Goal: Task Accomplishment & Management: Manage account settings

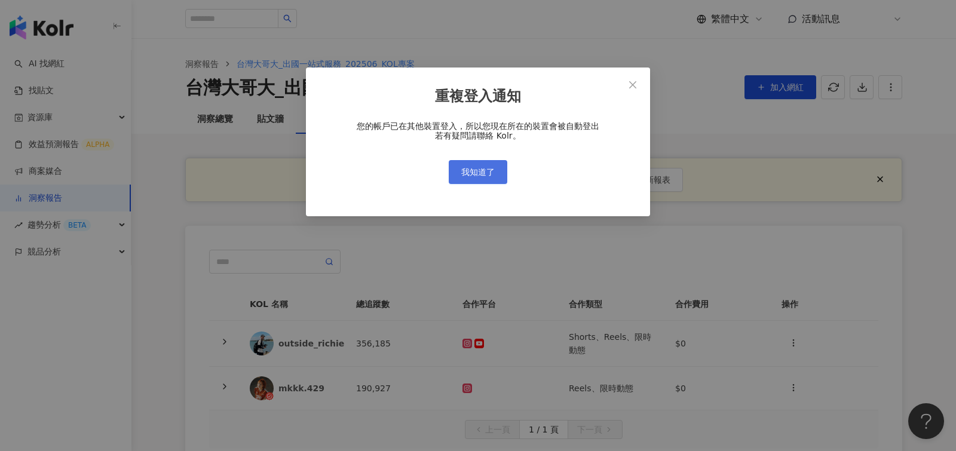
click at [477, 176] on span "我知道了" at bounding box center [477, 172] width 33 height 10
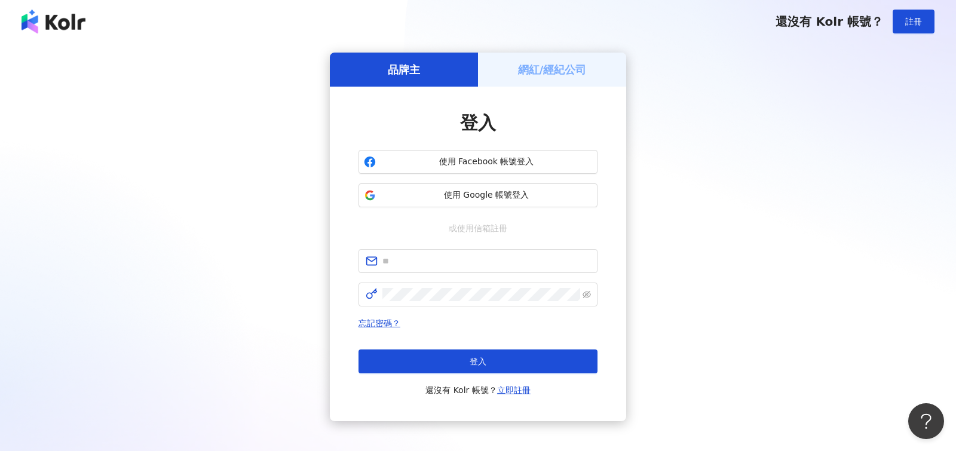
click at [477, 176] on div "使用 Facebook 帳號登入 使用 Google 帳號登入" at bounding box center [477, 178] width 239 height 57
click at [397, 267] on input "text" at bounding box center [486, 261] width 208 height 13
type input "**********"
click button "登入" at bounding box center [477, 362] width 239 height 24
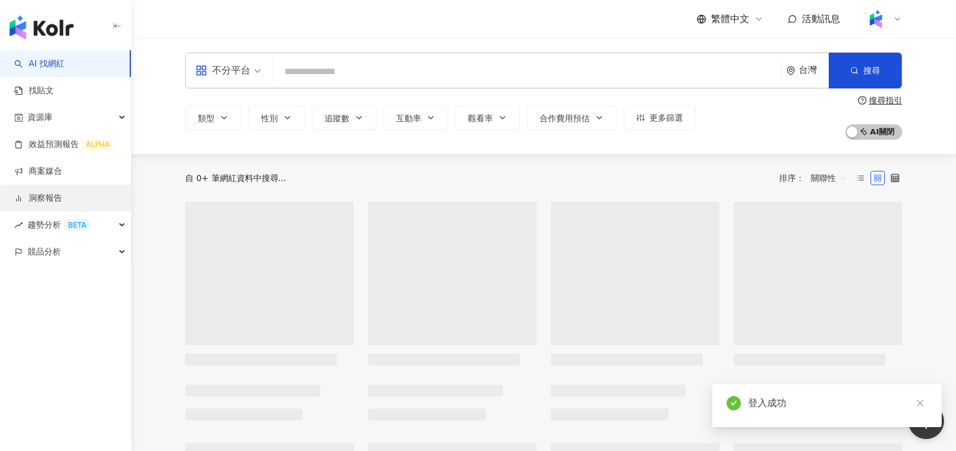
click at [54, 203] on link "洞察報告" at bounding box center [38, 198] width 48 height 12
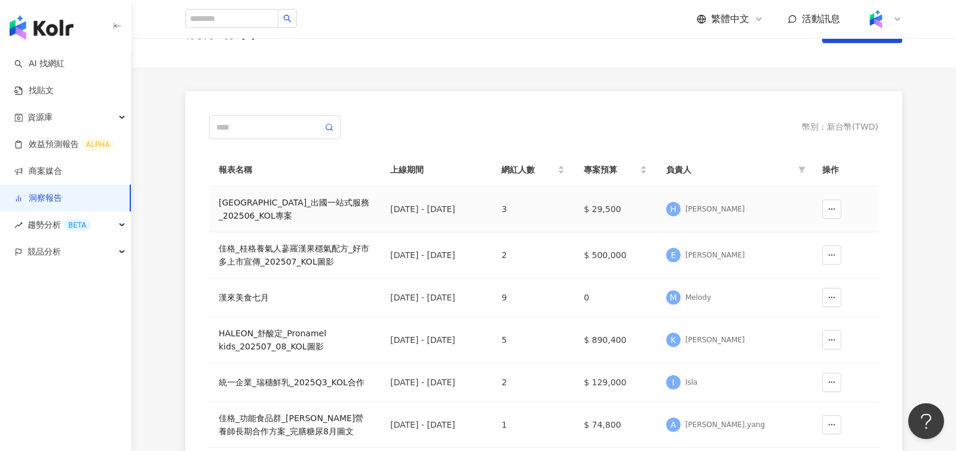
scroll to position [44, 0]
click at [287, 209] on div "New台灣大哥大_出國一站式服務_202506_KOL專案" at bounding box center [295, 208] width 152 height 26
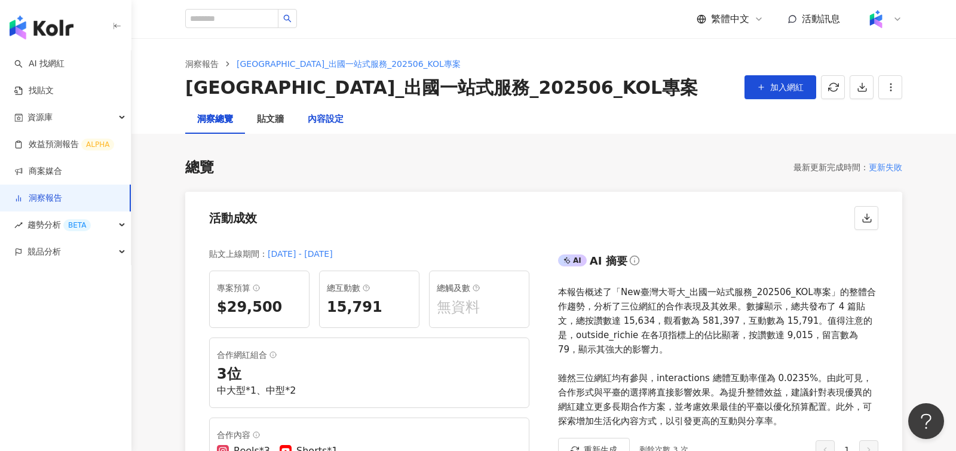
click at [315, 125] on div "內容設定" at bounding box center [326, 119] width 36 height 14
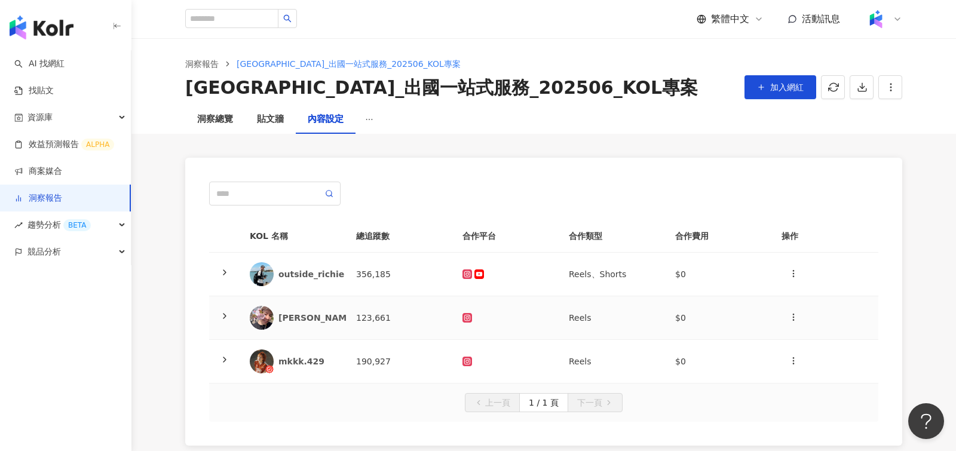
click at [224, 312] on icon at bounding box center [225, 316] width 10 height 10
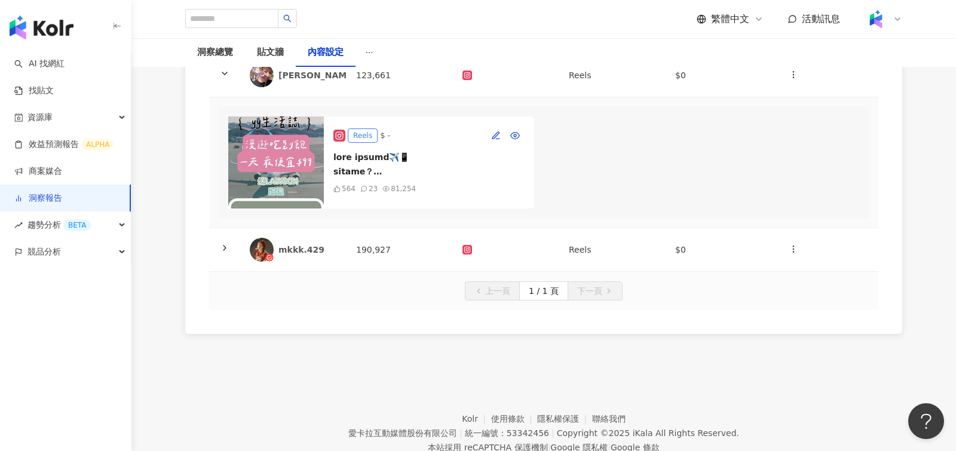
scroll to position [234, 0]
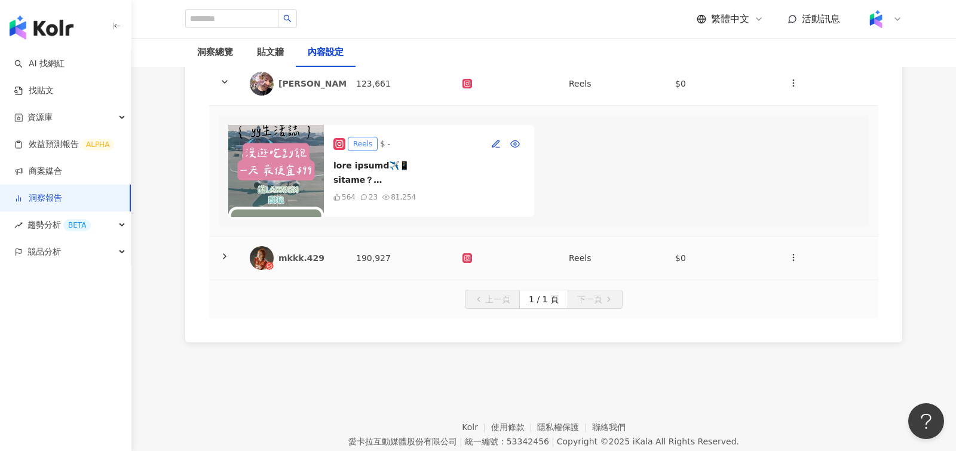
click at [230, 257] on div at bounding box center [225, 258] width 12 height 13
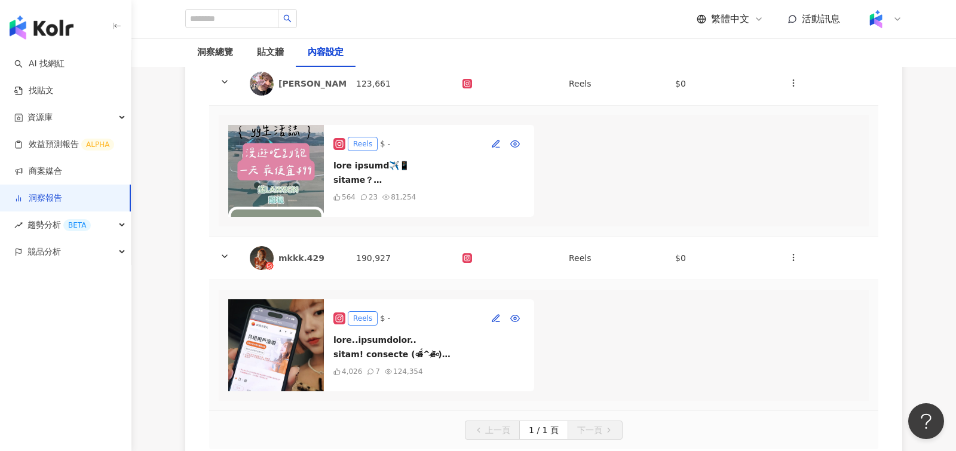
scroll to position [0, 0]
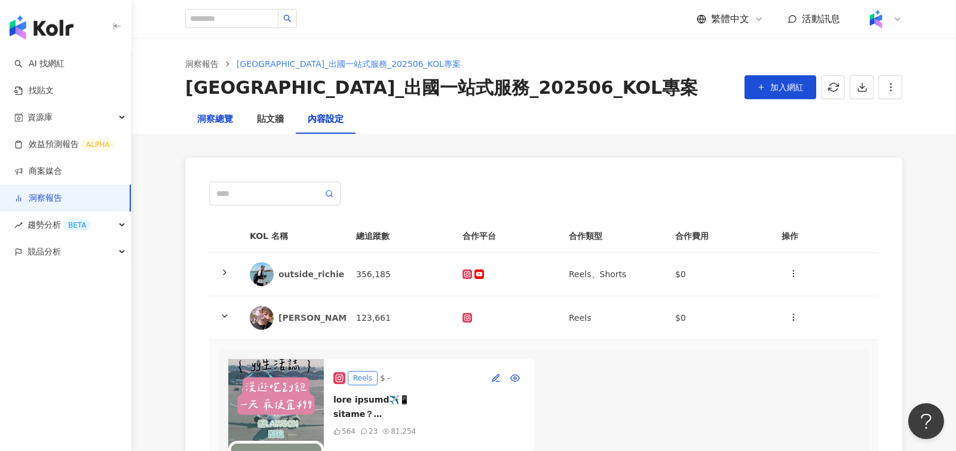
click at [218, 116] on div "洞察總覽" at bounding box center [215, 119] width 36 height 14
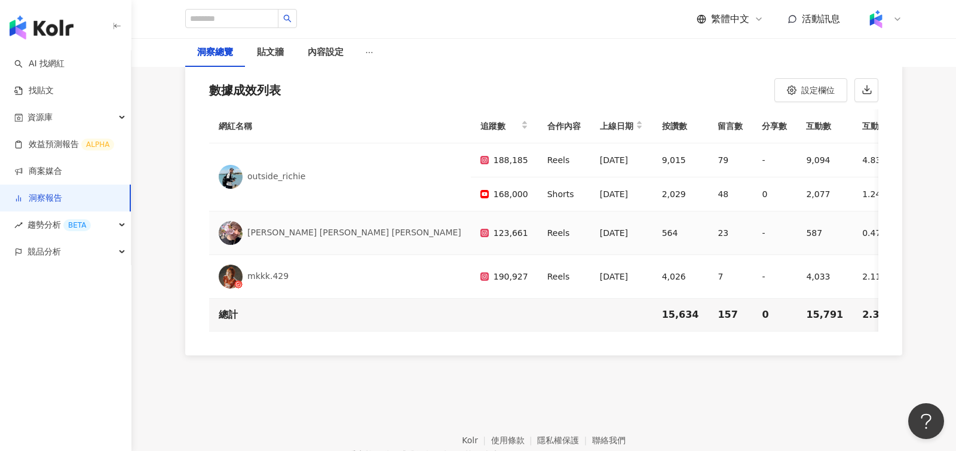
scroll to position [3477, 0]
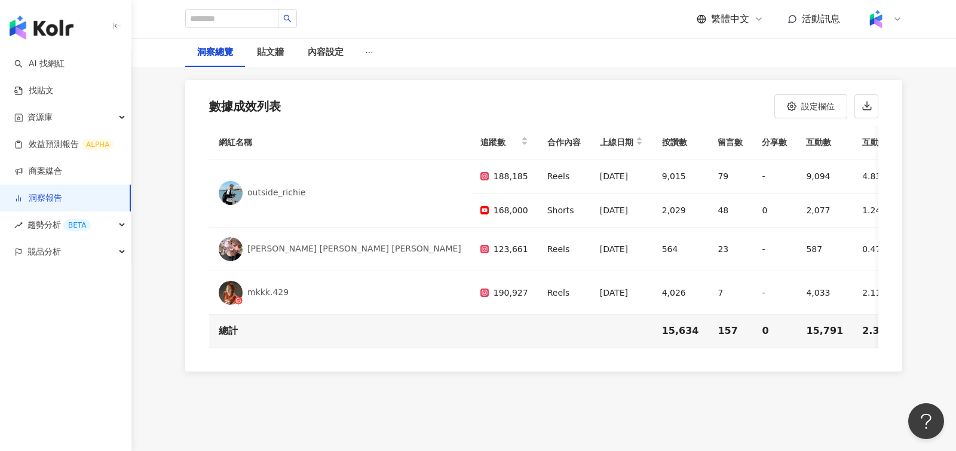
click at [62, 195] on link "洞察報告" at bounding box center [38, 198] width 48 height 12
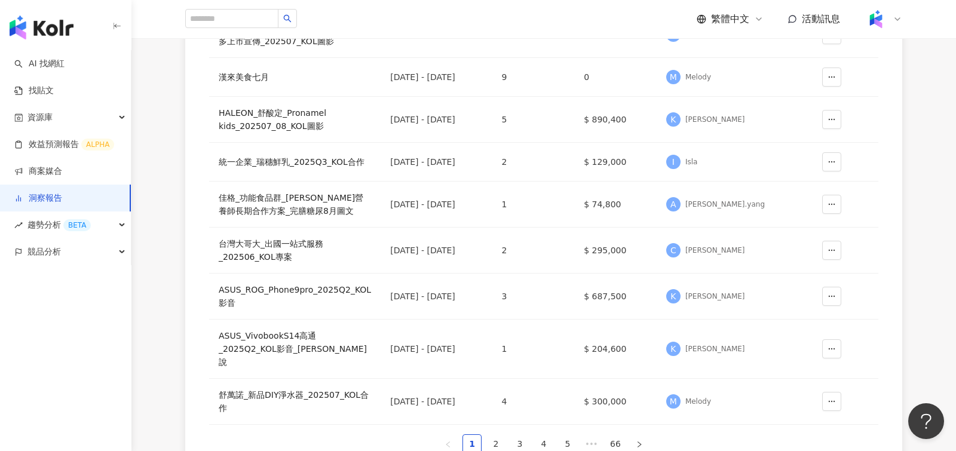
scroll to position [265, 0]
click at [232, 240] on div "台灣大哥大_出國一站式服務_202506_KOL專案" at bounding box center [295, 250] width 152 height 26
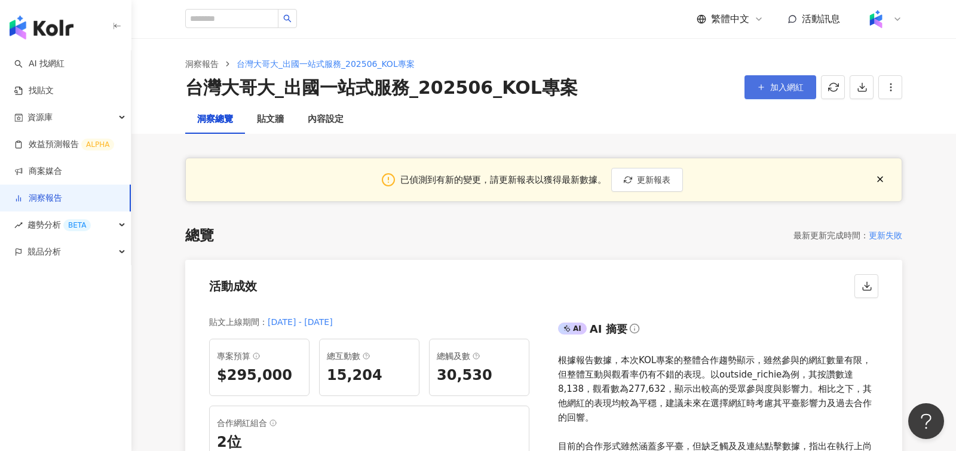
click at [775, 82] on span "加入網紅" at bounding box center [786, 87] width 33 height 10
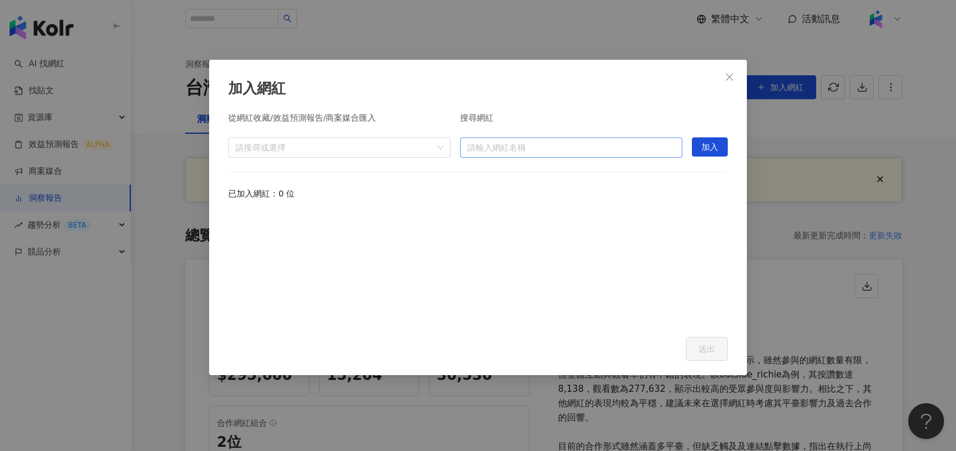
click at [504, 147] on input "search" at bounding box center [571, 147] width 208 height 19
type input "*"
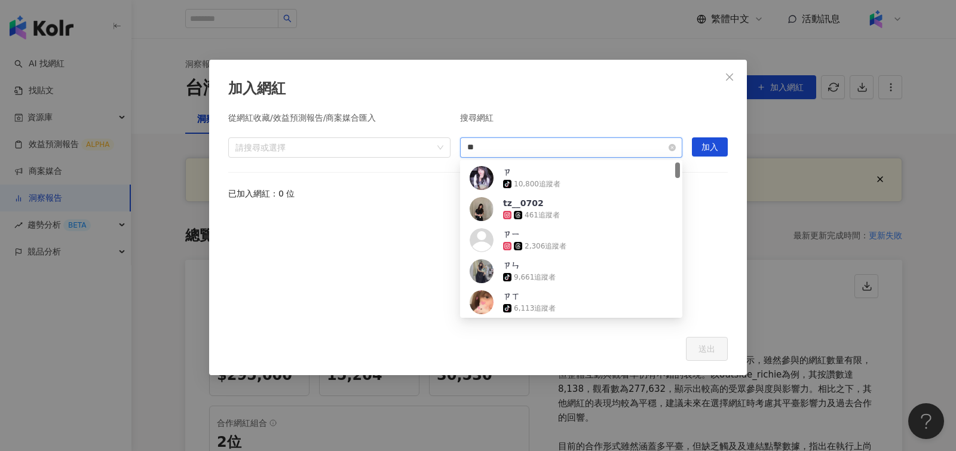
type input "*"
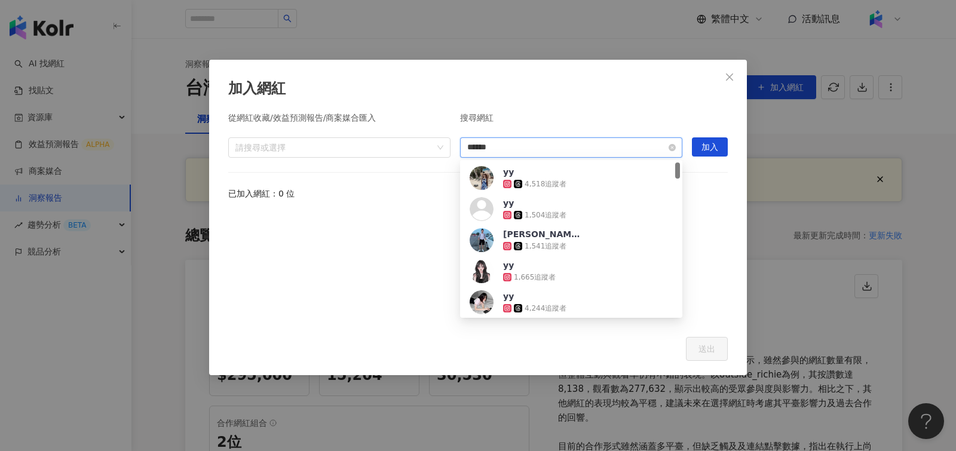
type input "****"
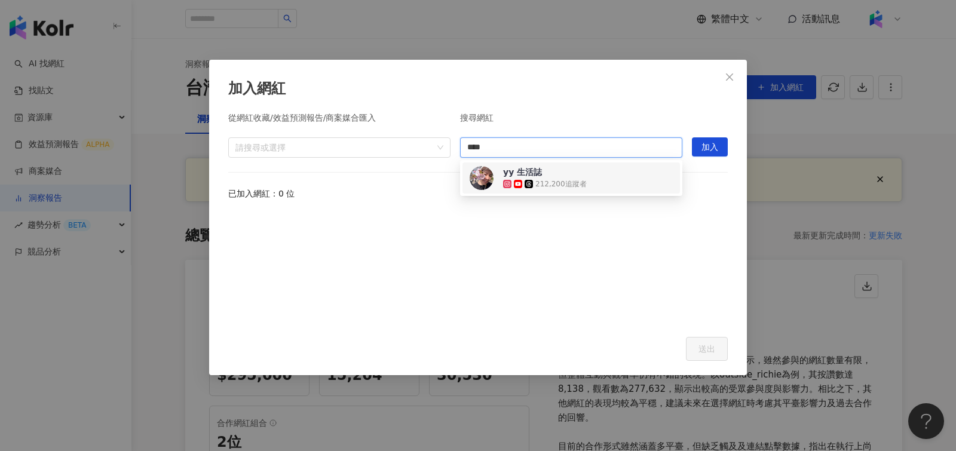
click at [565, 180] on div "212,200 追蹤者" at bounding box center [560, 184] width 51 height 10
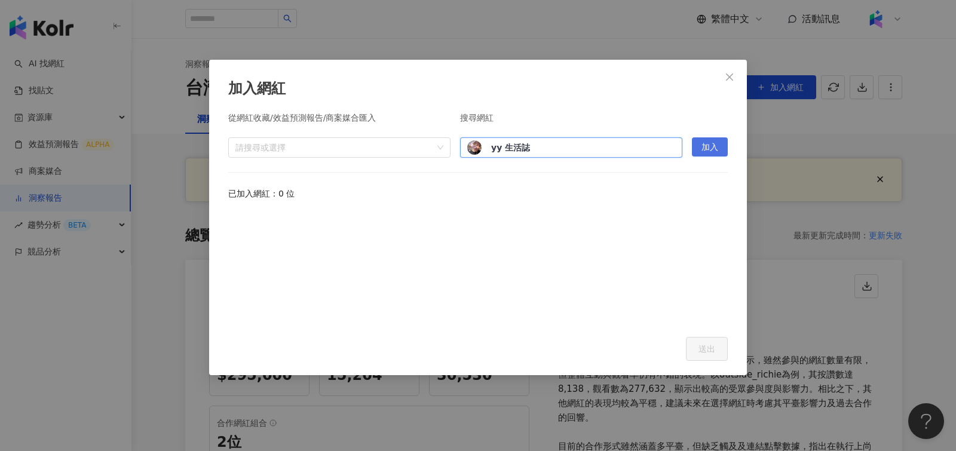
click at [706, 151] on span "加入" at bounding box center [709, 147] width 17 height 19
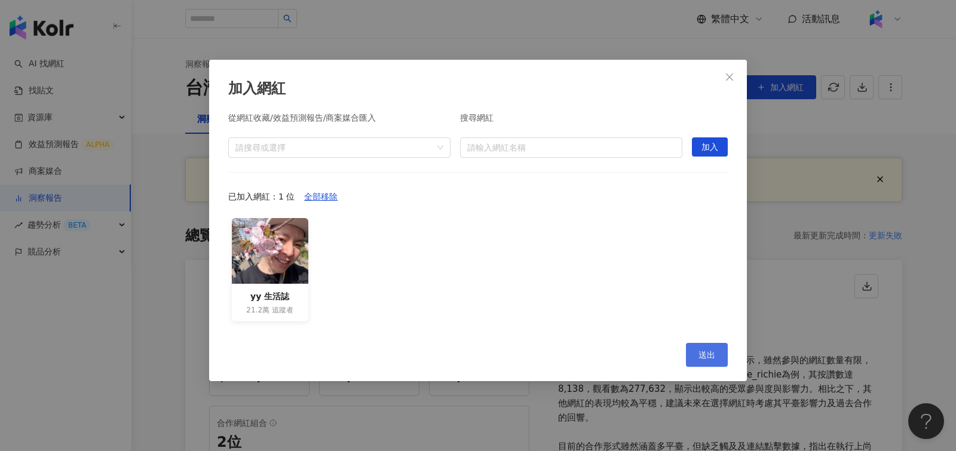
click at [711, 356] on span "送出" at bounding box center [706, 355] width 17 height 10
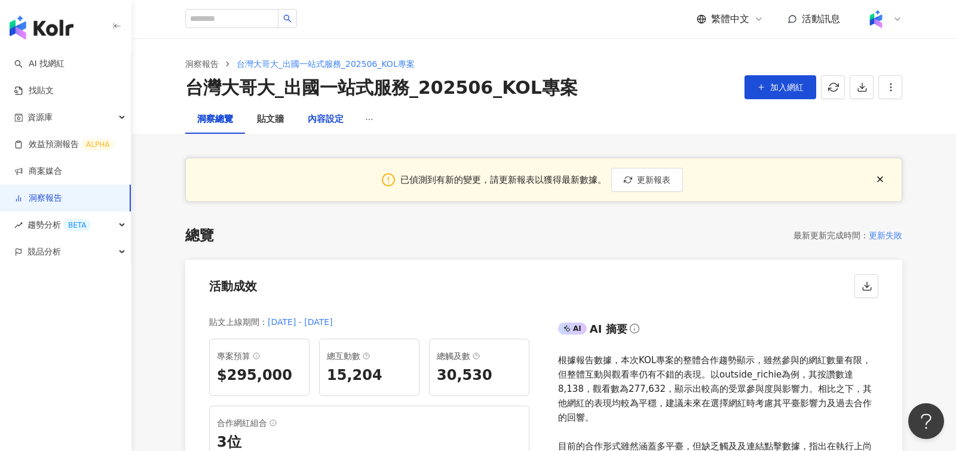
click at [327, 126] on div "內容設定" at bounding box center [326, 119] width 36 height 14
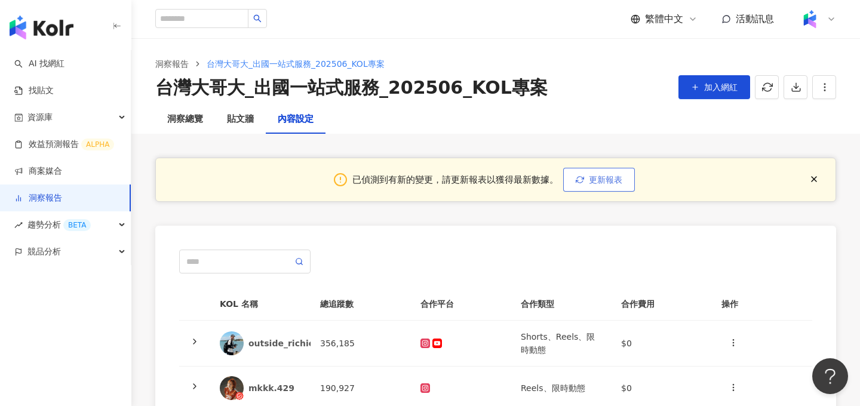
click at [592, 182] on span "更新報表" at bounding box center [605, 180] width 33 height 10
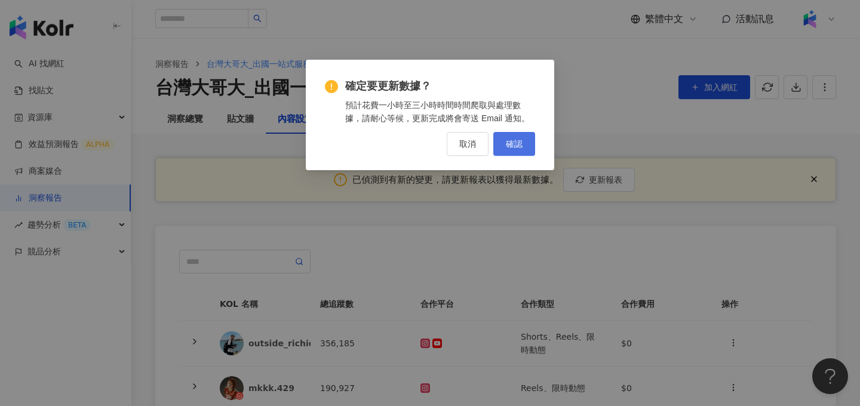
click at [515, 136] on button "確認" at bounding box center [515, 144] width 42 height 24
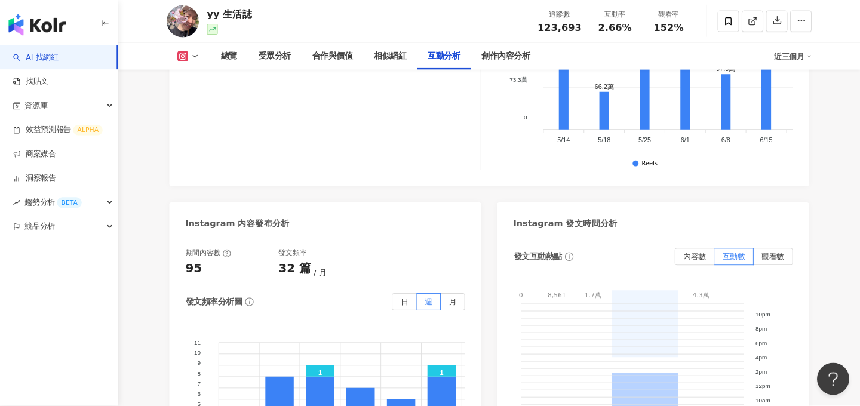
scroll to position [2852, 0]
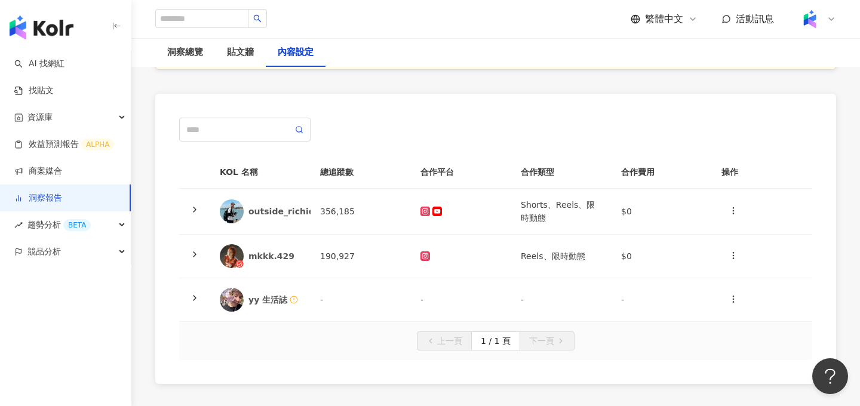
scroll to position [134, 0]
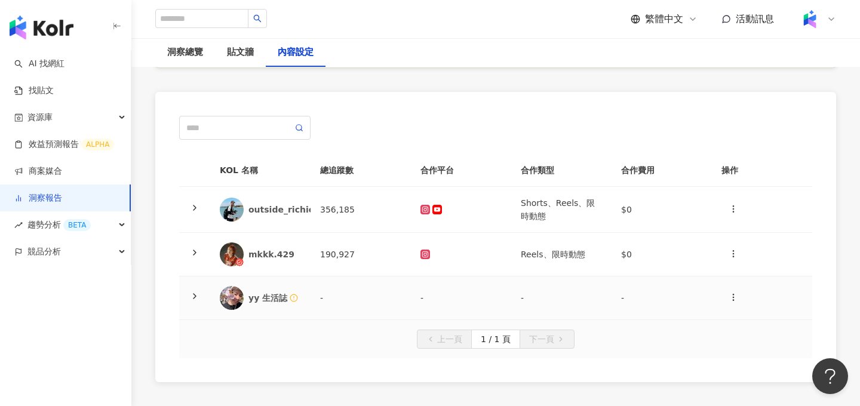
click at [192, 299] on icon at bounding box center [195, 297] width 10 height 10
